Goal: Task Accomplishment & Management: Use online tool/utility

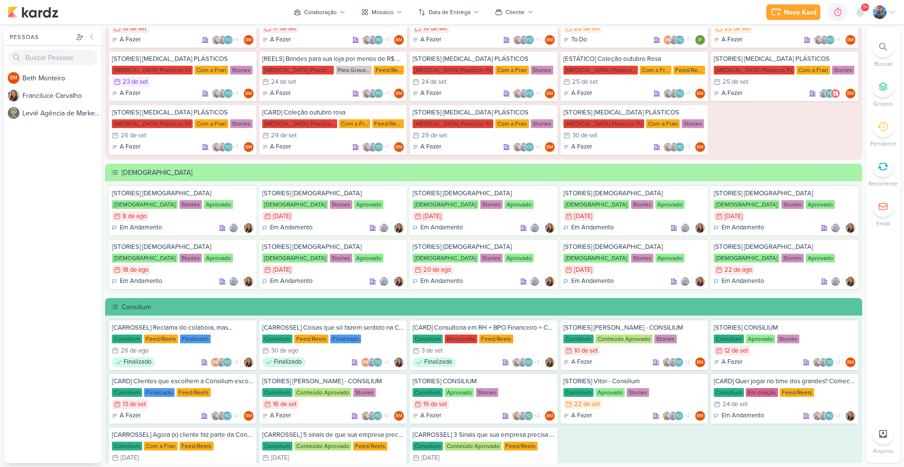
scroll to position [341, 0]
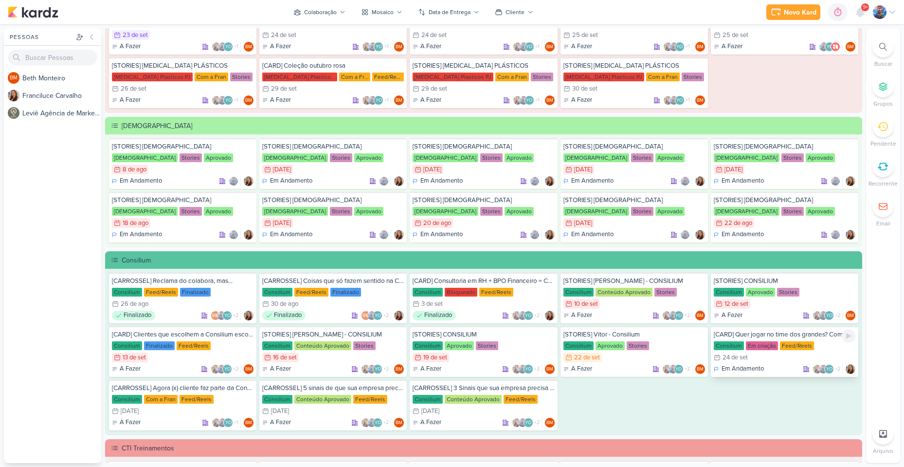
click at [782, 354] on div "24/9 [DATE]" at bounding box center [785, 357] width 142 height 10
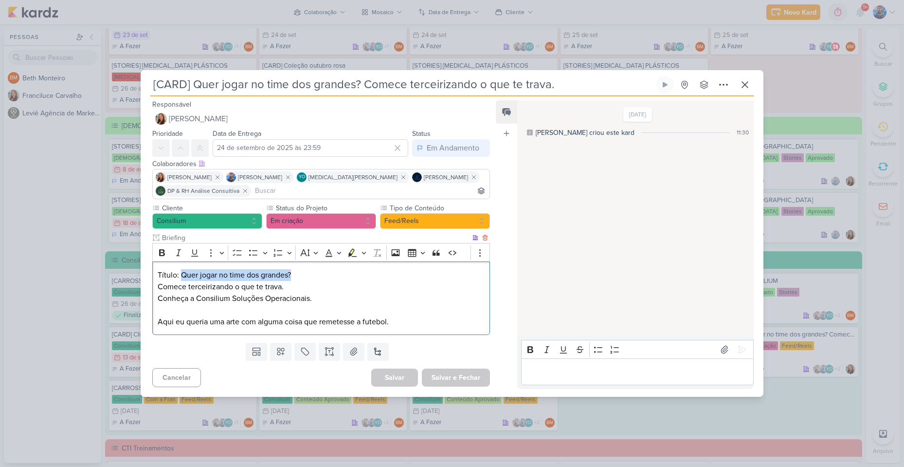
drag, startPoint x: 181, startPoint y: 275, endPoint x: 292, endPoint y: 268, distance: 110.7
click at [292, 268] on div "Título: Quer jogar no time dos grandes? Comece terceirizando o que te trava. Co…" at bounding box center [321, 297] width 338 height 73
copy p "Quer jogar no time dos grandes?"
click at [300, 286] on p "Comece terceirizando o que te trava. Conheça a Consilium Soluções Operacionais.…" at bounding box center [321, 304] width 327 height 47
drag, startPoint x: 158, startPoint y: 289, endPoint x: 284, endPoint y: 286, distance: 126.6
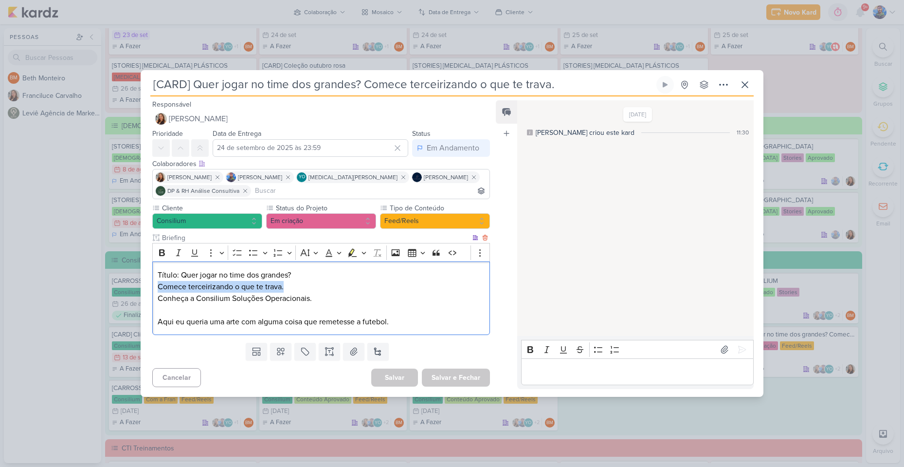
click at [284, 286] on p "Comece terceirizando o que te trava. Conheça a Consilium Soluções Operacionais.…" at bounding box center [321, 304] width 327 height 47
copy p "Comece terceirizando o que te trava."
click at [342, 291] on p "Comece terceirizando o que te trava. Conheça a Consilium Soluções Operacionais.…" at bounding box center [321, 304] width 327 height 47
drag, startPoint x: 156, startPoint y: 300, endPoint x: 198, endPoint y: 299, distance: 41.4
click at [198, 299] on div "Título: Quer jogar no time dos grandes? Comece terceirizando o que te trava. Co…" at bounding box center [321, 297] width 338 height 73
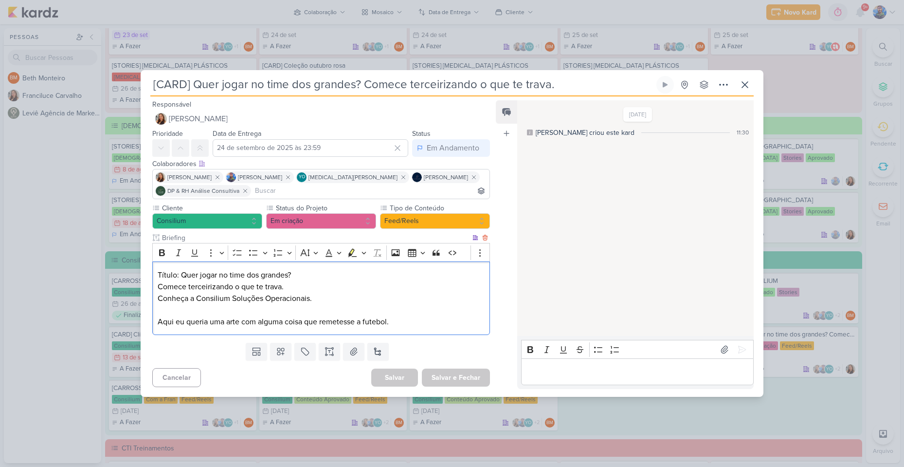
click at [263, 302] on p "Comece terceirizando o que te trava. Conheça a Consilium Soluções Operacionais.…" at bounding box center [321, 304] width 327 height 47
drag, startPoint x: 157, startPoint y: 300, endPoint x: 193, endPoint y: 303, distance: 35.6
click at [193, 303] on p "Comece terceirizando o que te trava. Conheça a Consilium Soluções Operacionais.…" at bounding box center [321, 304] width 327 height 47
copy p "Conheça a"
click at [333, 306] on p "Comece terceirizando o que te trava. Conheça a Consilium Soluções Operacionais.…" at bounding box center [321, 304] width 327 height 47
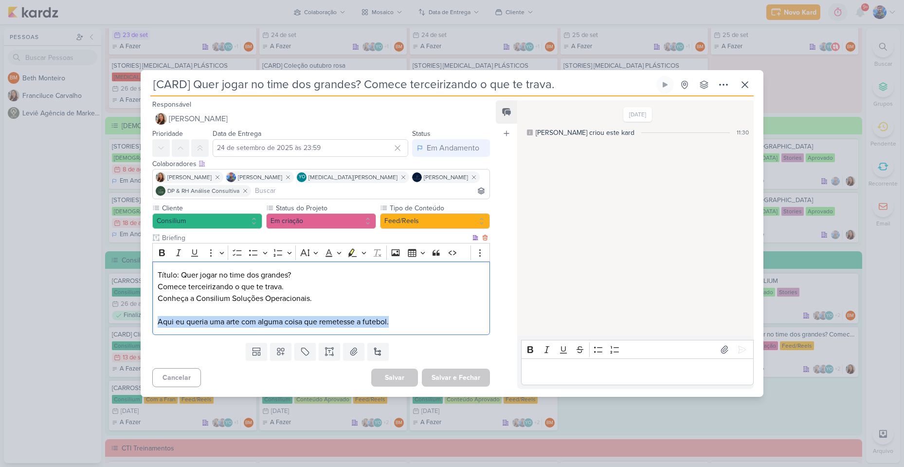
drag, startPoint x: 157, startPoint y: 321, endPoint x: 390, endPoint y: 324, distance: 232.7
click at [390, 324] on p "Comece terceirizando o que te trava. Conheça a Consilium Soluções Operacionais.…" at bounding box center [321, 304] width 327 height 47
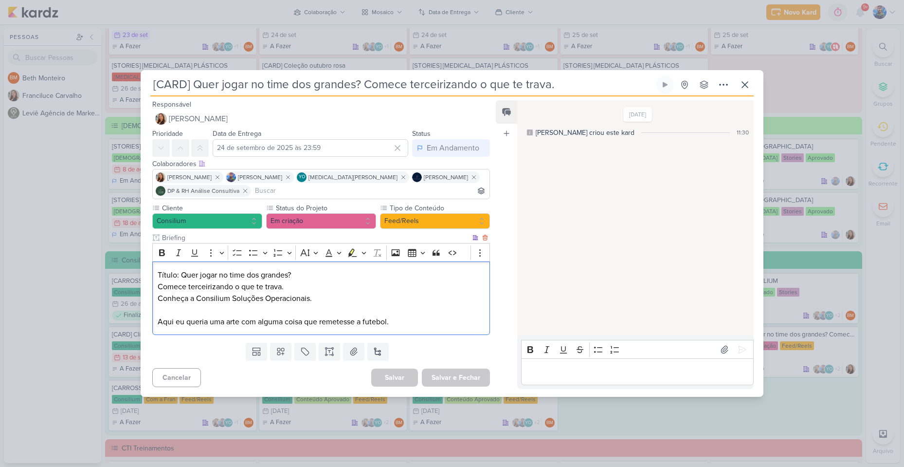
click at [387, 305] on p "Comece terceirizando o que te trava. Conheça a Consilium Soluções Operacionais.…" at bounding box center [321, 304] width 327 height 47
click at [395, 294] on p "Comece terceirizando o que te trava. Conheça a Consilium Soluções Operacionais.…" at bounding box center [321, 304] width 327 height 47
click at [349, 353] on icon at bounding box center [354, 352] width 10 height 10
click at [352, 353] on icon at bounding box center [354, 352] width 10 height 10
click at [584, 383] on div "Editor editing area: main" at bounding box center [637, 371] width 233 height 27
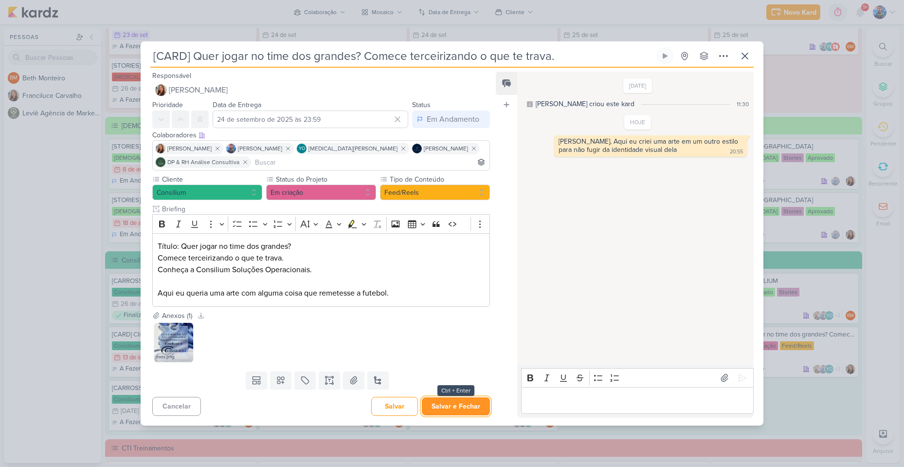
click at [433, 403] on button "Salvar e Fechar" at bounding box center [456, 406] width 68 height 18
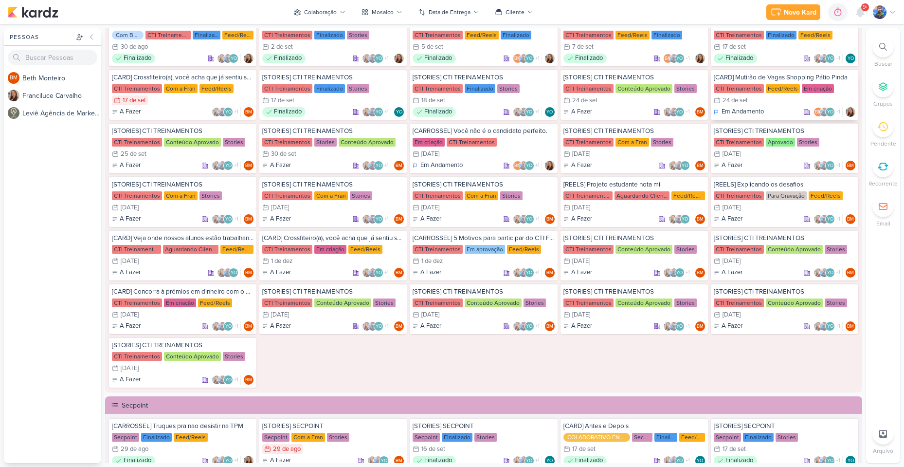
scroll to position [779, 0]
